Goal: Navigation & Orientation: Find specific page/section

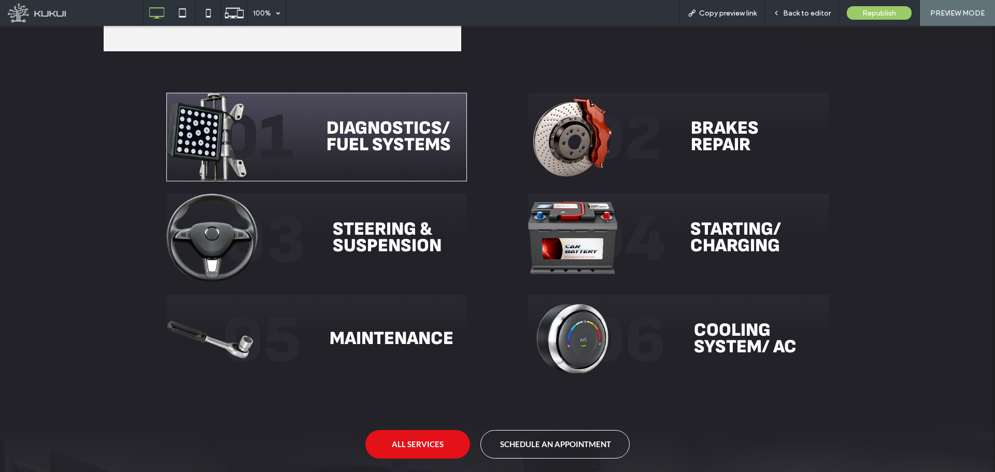
scroll to position [1192, 0]
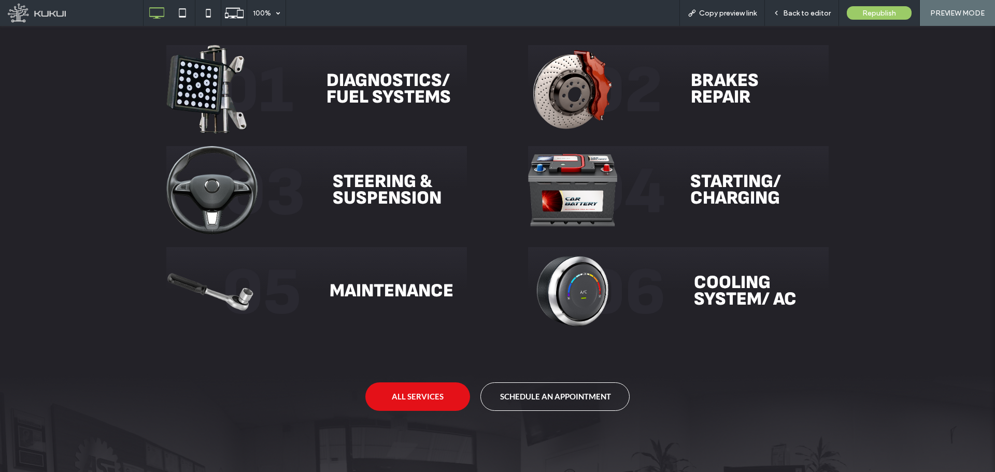
click at [97, 230] on img at bounding box center [497, 274] width 995 height 666
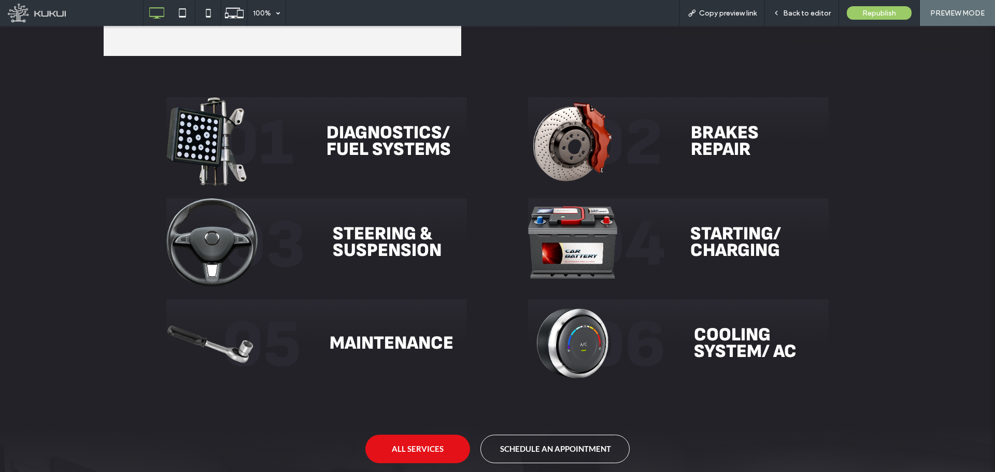
scroll to position [109, 0]
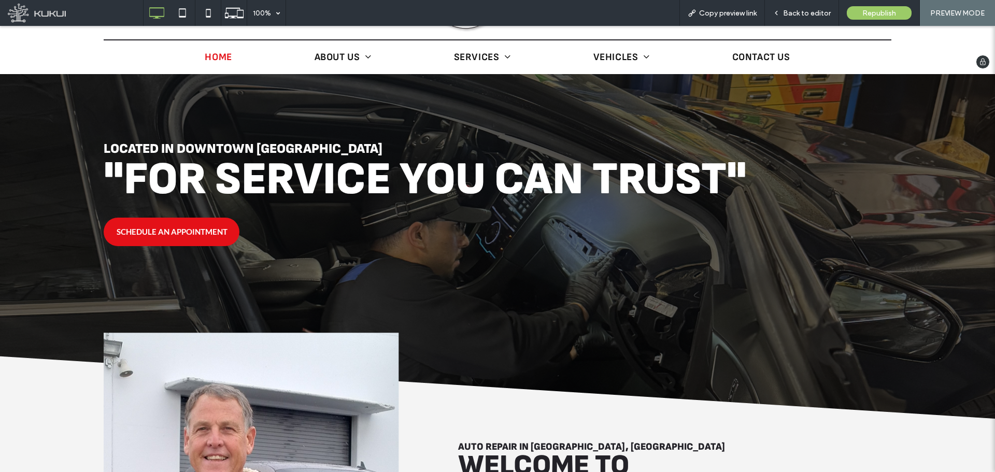
drag, startPoint x: 350, startPoint y: 314, endPoint x: 286, endPoint y: 129, distance: 195.7
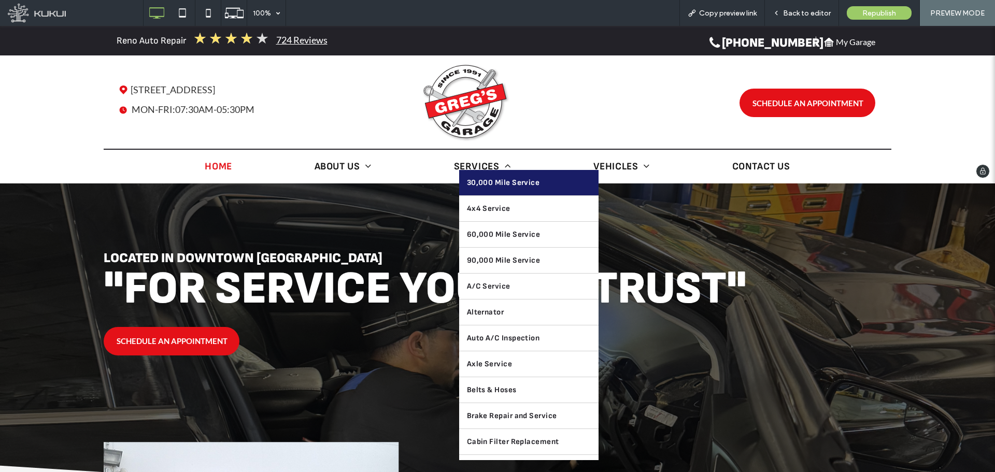
click at [481, 170] on link "30,000 Mile Service" at bounding box center [528, 182] width 139 height 25
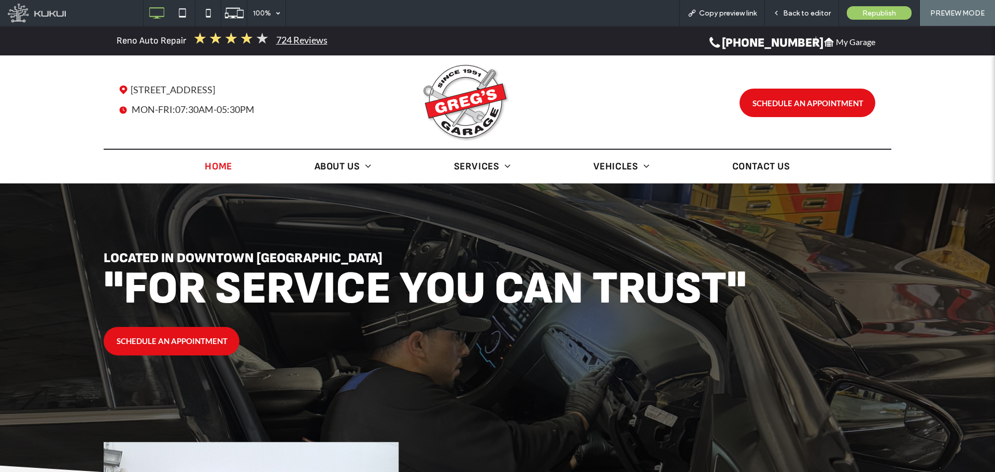
click at [477, 164] on div at bounding box center [497, 236] width 995 height 472
click at [814, 10] on span "Back to editor" at bounding box center [807, 13] width 48 height 9
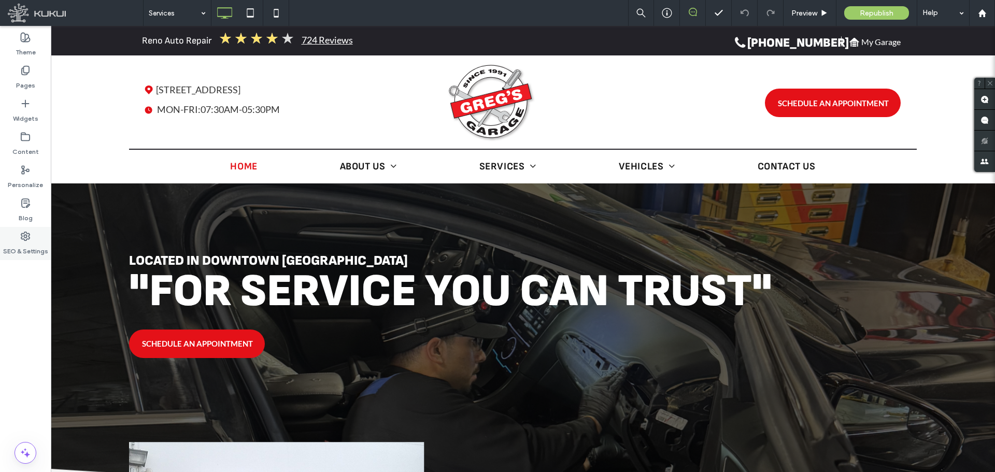
click at [22, 235] on use at bounding box center [25, 236] width 8 height 8
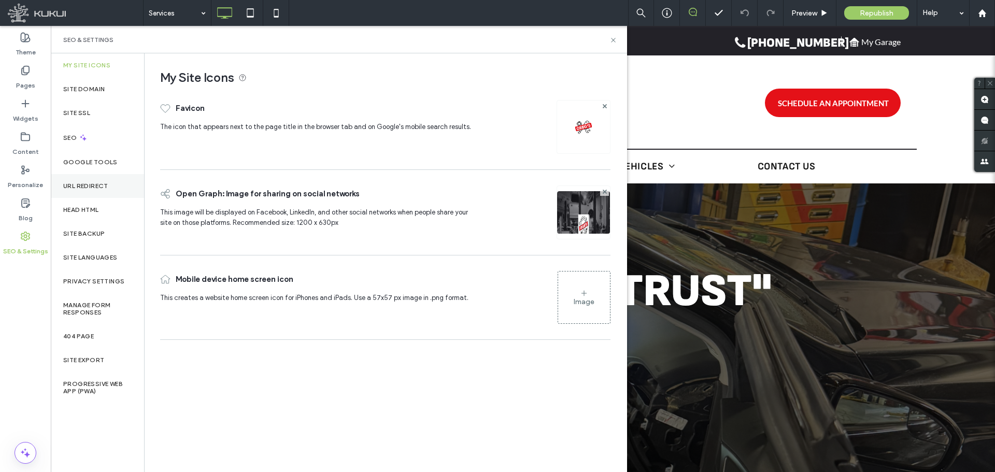
click at [76, 191] on div "URL Redirect" at bounding box center [97, 186] width 93 height 24
